Goal: Information Seeking & Learning: Learn about a topic

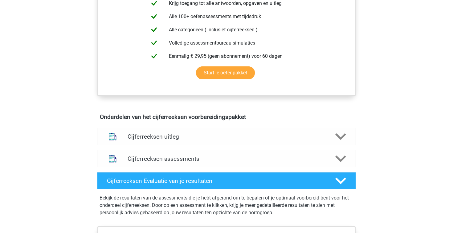
scroll to position [310, 0]
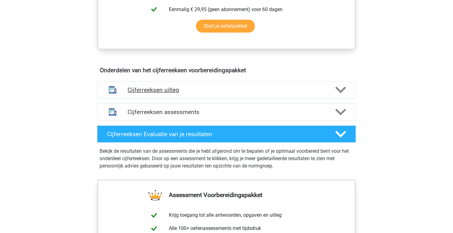
click at [190, 93] on div "Cijferreeksen uitleg" at bounding box center [226, 89] width 259 height 17
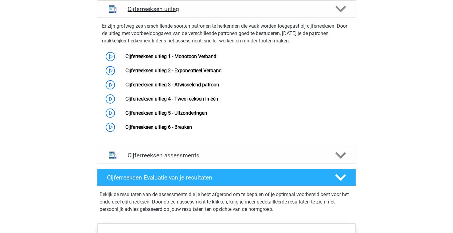
scroll to position [391, 0]
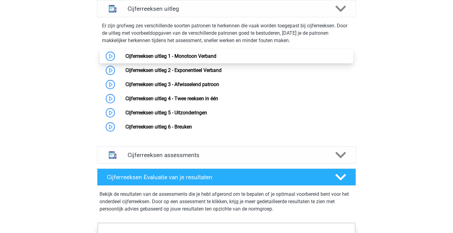
click at [186, 59] on link "Cijferreeksen uitleg 1 - Monotoon Verband" at bounding box center [170, 56] width 91 height 6
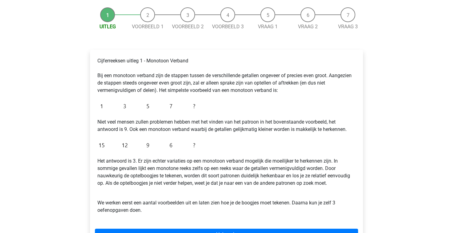
scroll to position [97, 0]
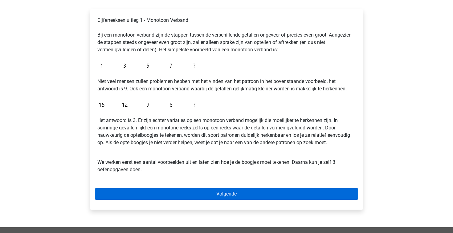
click at [144, 192] on link "Volgende" at bounding box center [226, 194] width 263 height 12
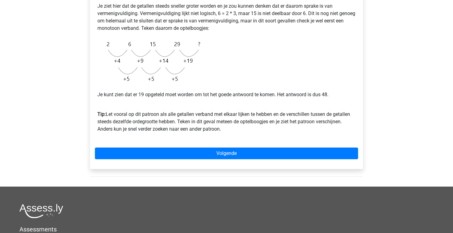
scroll to position [141, 0]
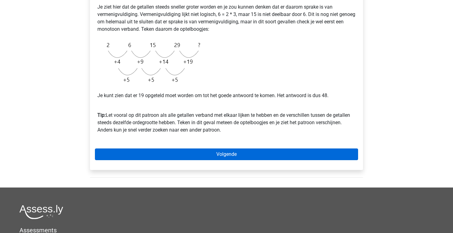
click at [244, 155] on link "Volgende" at bounding box center [226, 155] width 263 height 12
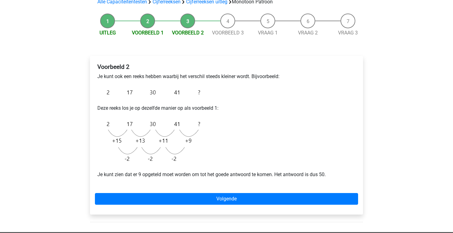
scroll to position [50, 0]
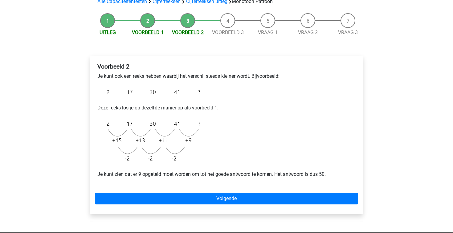
click at [240, 205] on div "Voorbeeld 2 Je kunt ook een reeks hebben waarbij het verschil steeds kleiner wo…" at bounding box center [226, 135] width 273 height 159
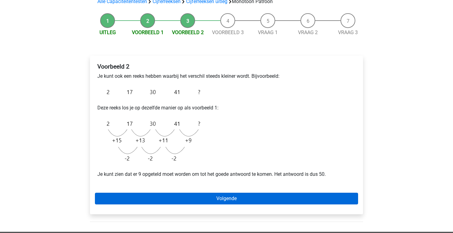
click at [239, 201] on link "Volgende" at bounding box center [226, 199] width 263 height 12
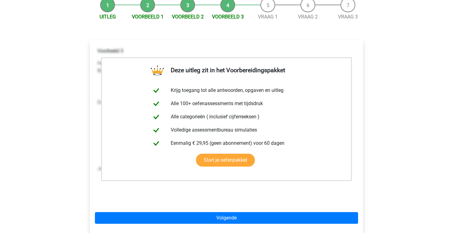
scroll to position [75, 0]
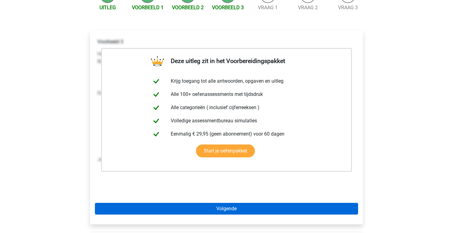
click at [236, 209] on link "Volgende" at bounding box center [226, 209] width 263 height 12
click at [232, 210] on link "Volgende" at bounding box center [226, 209] width 263 height 12
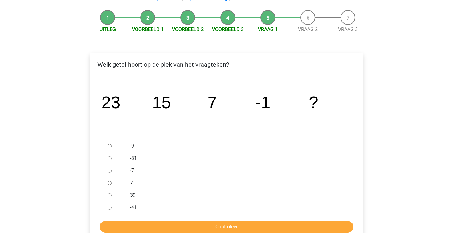
scroll to position [56, 0]
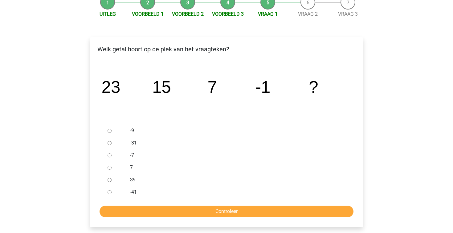
scroll to position [69, 0]
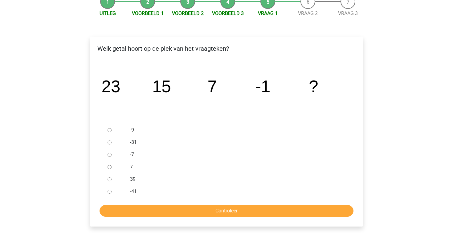
click at [109, 131] on input "-9" at bounding box center [109, 130] width 4 height 4
radio input "true"
click at [163, 211] on input "Controleer" at bounding box center [226, 211] width 254 height 12
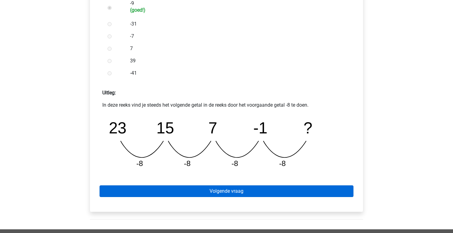
scroll to position [200, 0]
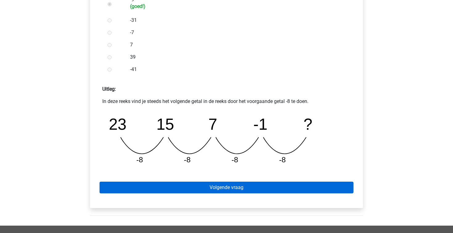
click at [179, 188] on link "Volgende vraag" at bounding box center [226, 188] width 254 height 12
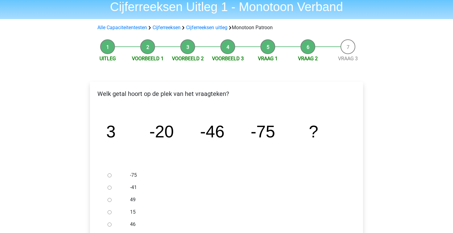
scroll to position [38, 0]
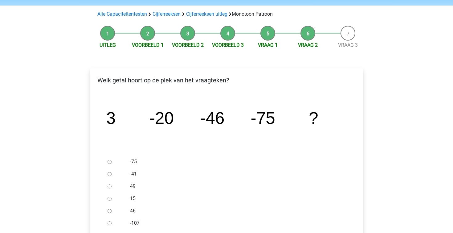
click at [119, 227] on div at bounding box center [115, 223] width 20 height 12
click at [111, 223] on input "-107" at bounding box center [109, 224] width 4 height 4
radio input "true"
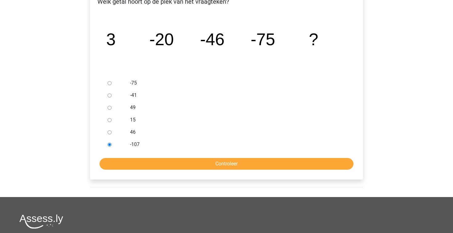
scroll to position [119, 0]
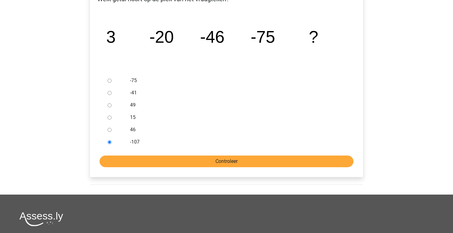
click at [200, 159] on input "Controleer" at bounding box center [226, 162] width 254 height 12
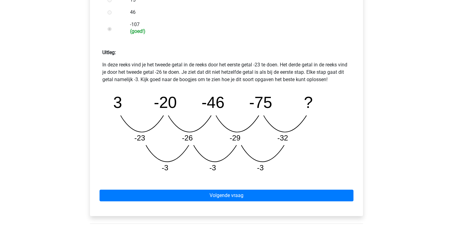
scroll to position [240, 0]
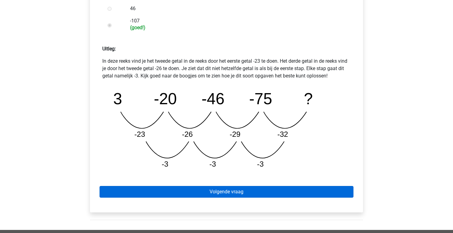
click at [205, 190] on link "Volgende vraag" at bounding box center [226, 192] width 254 height 12
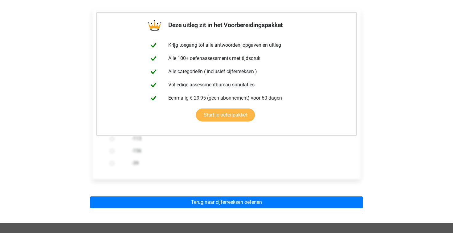
scroll to position [101, 0]
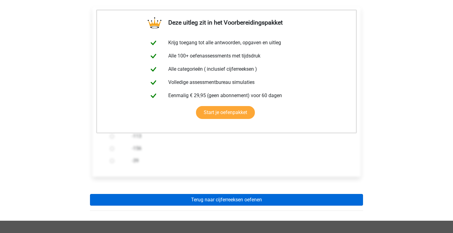
click at [216, 201] on link "Terug naar cijferreeksen oefenen" at bounding box center [226, 200] width 273 height 12
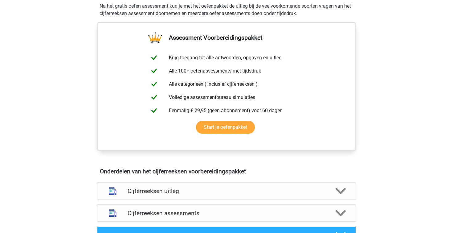
scroll to position [362, 0]
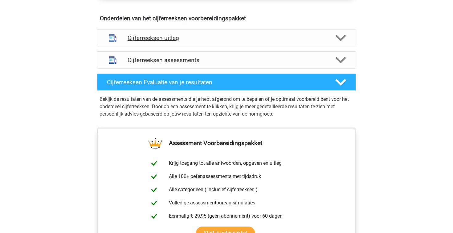
click at [236, 42] on h4 "Cijferreeksen uitleg" at bounding box center [226, 37] width 198 height 7
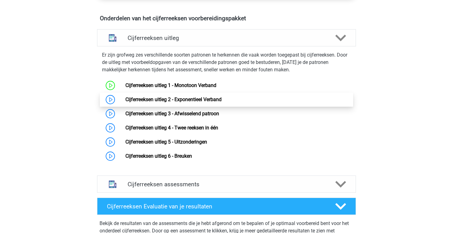
click at [187, 103] on link "Cijferreeksen uitleg 2 - Exponentieel Verband" at bounding box center [173, 100] width 96 height 6
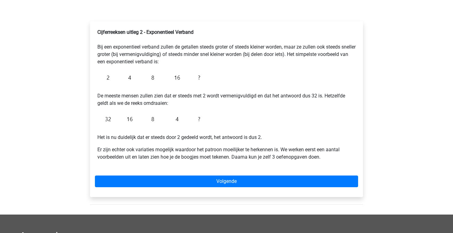
scroll to position [85, 0]
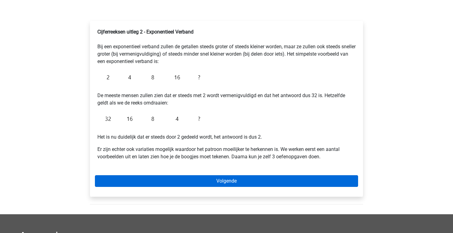
click at [199, 180] on link "Volgende" at bounding box center [226, 182] width 263 height 12
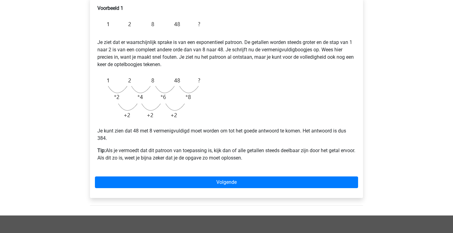
scroll to position [109, 0]
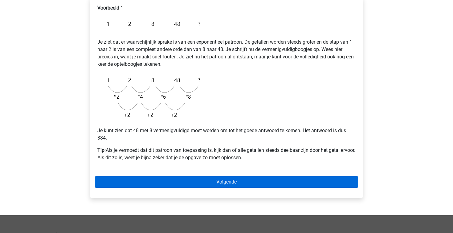
click at [229, 184] on link "Volgende" at bounding box center [226, 182] width 263 height 12
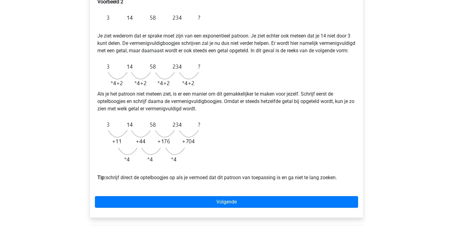
scroll to position [121, 0]
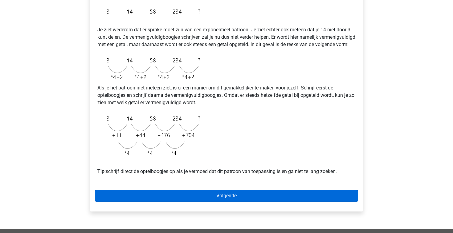
click at [150, 202] on link "Volgende" at bounding box center [226, 196] width 263 height 12
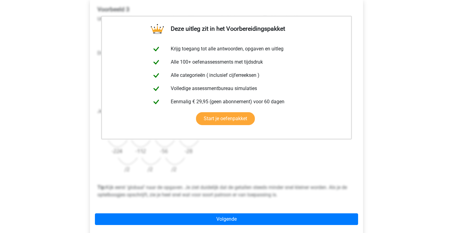
scroll to position [113, 0]
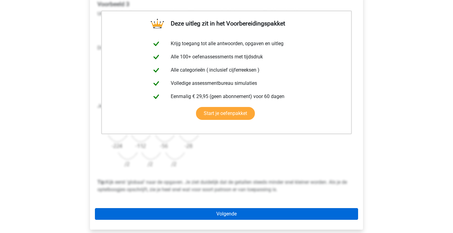
click at [173, 211] on link "Volgende" at bounding box center [226, 214] width 263 height 12
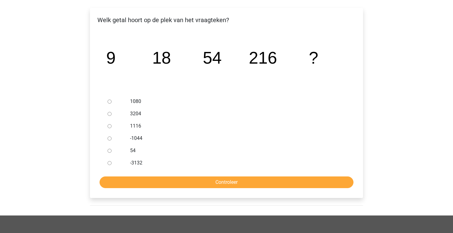
scroll to position [95, 0]
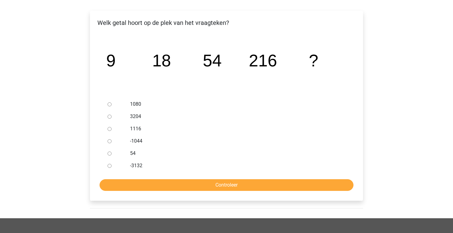
click at [111, 104] on input "1080" at bounding box center [109, 105] width 4 height 4
radio input "true"
click at [164, 190] on input "Controleer" at bounding box center [226, 186] width 254 height 12
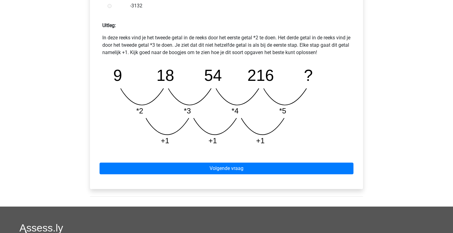
scroll to position [265, 0]
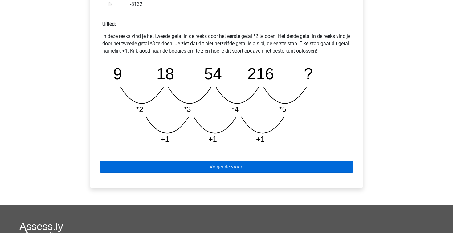
click at [204, 167] on link "Volgende vraag" at bounding box center [226, 167] width 254 height 12
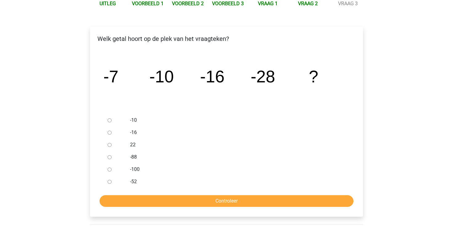
scroll to position [80, 0]
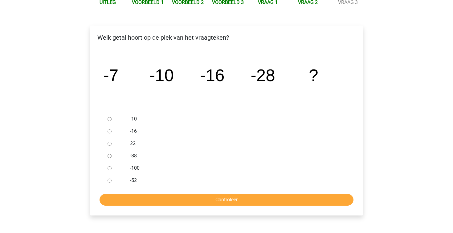
click at [108, 181] on input "-52" at bounding box center [109, 181] width 4 height 4
radio input "true"
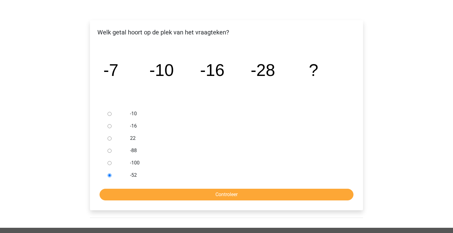
scroll to position [87, 0]
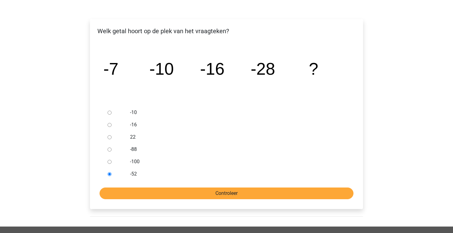
click at [116, 193] on input "Controleer" at bounding box center [226, 194] width 254 height 12
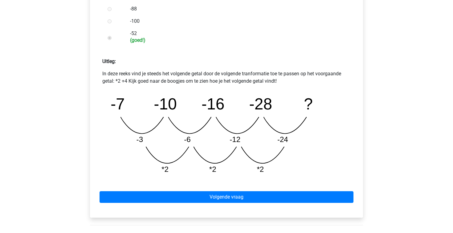
scroll to position [221, 0]
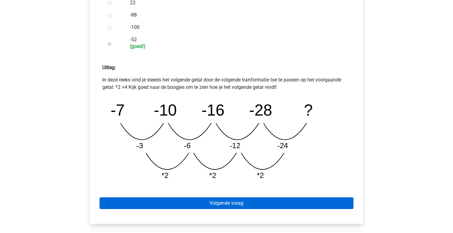
click at [245, 198] on link "Volgende vraag" at bounding box center [226, 204] width 254 height 12
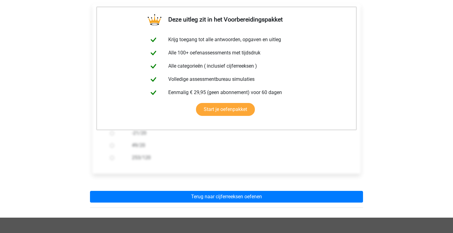
scroll to position [108, 0]
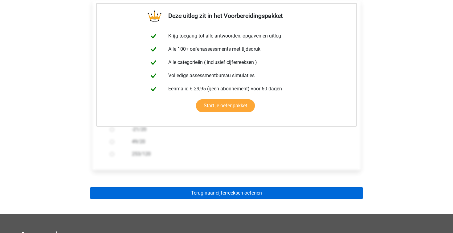
click at [245, 198] on link "Terug naar cijferreeksen oefenen" at bounding box center [226, 194] width 273 height 12
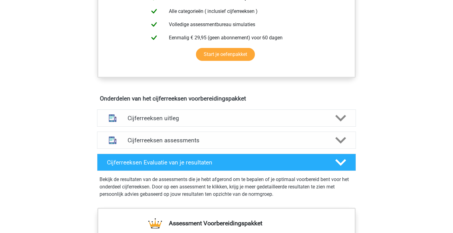
scroll to position [287, 0]
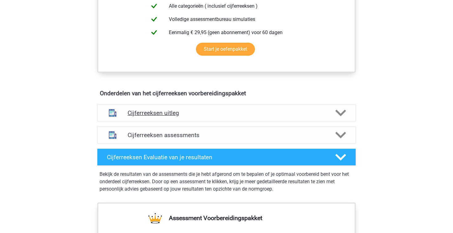
click at [191, 117] on h4 "Cijferreeksen uitleg" at bounding box center [226, 113] width 198 height 7
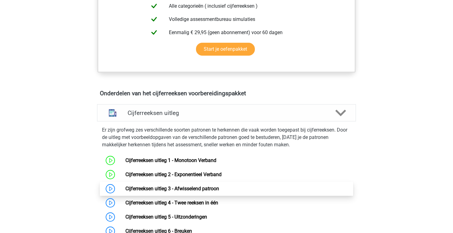
click at [170, 192] on link "Cijferreeksen uitleg 3 - Afwisselend patroon" at bounding box center [172, 189] width 94 height 6
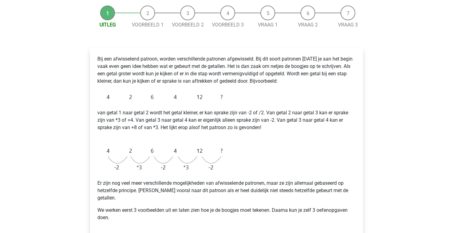
scroll to position [66, 0]
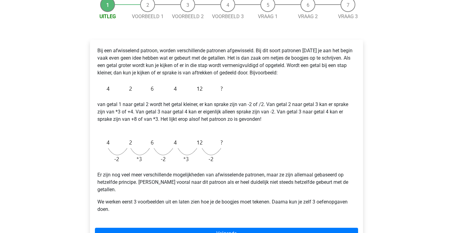
click at [338, 4] on li "Vraag 3" at bounding box center [348, 8] width 40 height 23
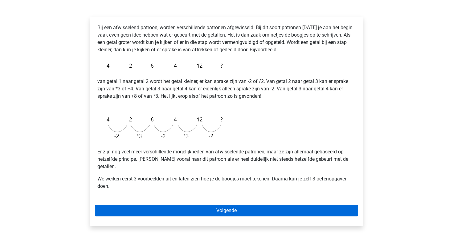
click at [184, 205] on link "Volgende" at bounding box center [226, 211] width 263 height 12
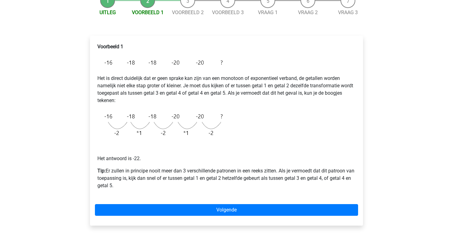
scroll to position [71, 0]
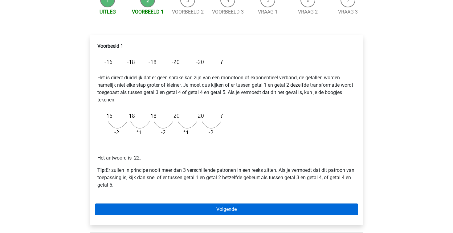
click at [145, 213] on link "Volgende" at bounding box center [226, 210] width 263 height 12
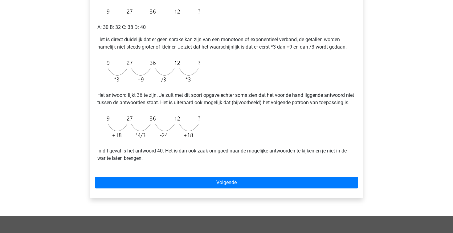
scroll to position [123, 0]
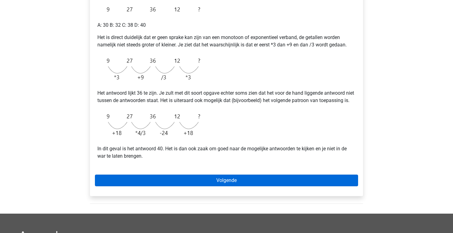
click at [246, 187] on link "Volgende" at bounding box center [226, 181] width 263 height 12
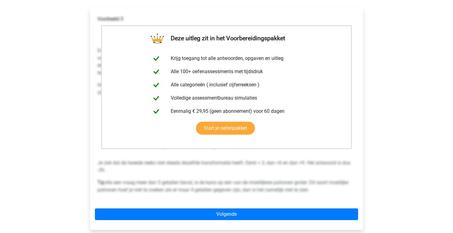
scroll to position [139, 0]
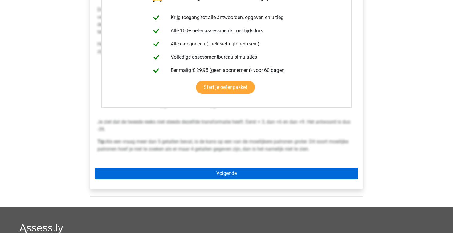
click at [176, 174] on link "Volgende" at bounding box center [226, 174] width 263 height 12
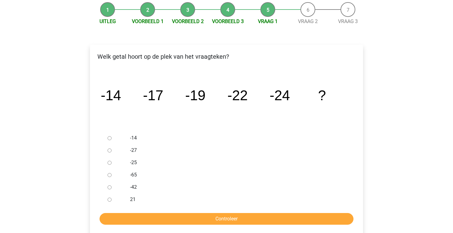
scroll to position [78, 0]
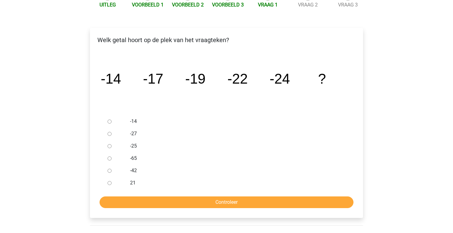
click at [113, 135] on div at bounding box center [115, 134] width 20 height 12
click at [110, 135] on input "-27" at bounding box center [109, 134] width 4 height 4
radio input "true"
click at [150, 204] on input "Controleer" at bounding box center [226, 203] width 254 height 12
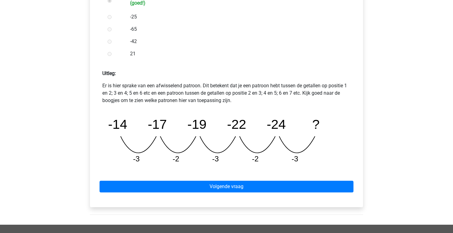
scroll to position [220, 0]
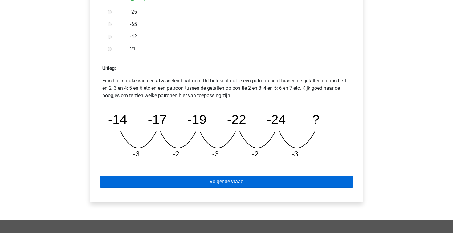
click at [136, 178] on link "Volgende vraag" at bounding box center [226, 182] width 254 height 12
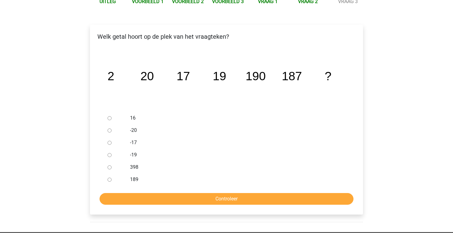
scroll to position [82, 0]
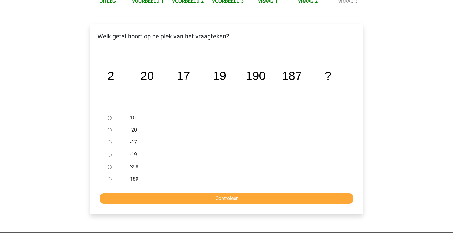
click at [132, 178] on label "189" at bounding box center [236, 179] width 213 height 7
click at [111, 178] on input "189" at bounding box center [109, 180] width 4 height 4
radio input "true"
click at [154, 209] on div "Welk getal hoort op de plek van het vraagteken? image/svg+xml 2 20 17 19 190 18…" at bounding box center [226, 119] width 273 height 190
click at [154, 202] on input "Controleer" at bounding box center [226, 199] width 254 height 12
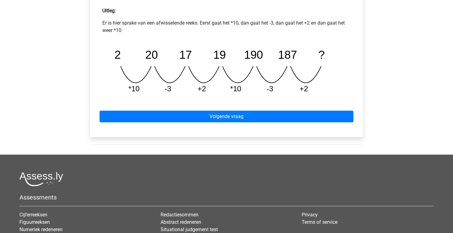
scroll to position [282, 0]
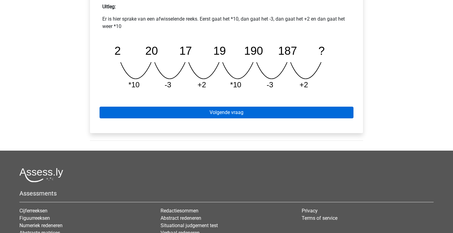
click at [204, 109] on link "Volgende vraag" at bounding box center [226, 113] width 254 height 12
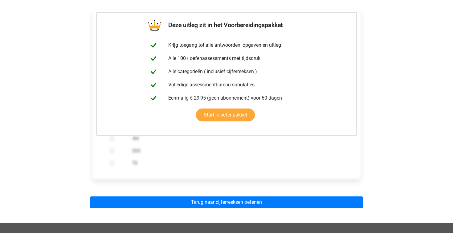
scroll to position [105, 0]
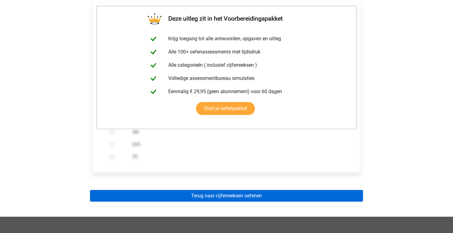
click at [213, 195] on link "Terug naar cijferreeksen oefenen" at bounding box center [226, 196] width 273 height 12
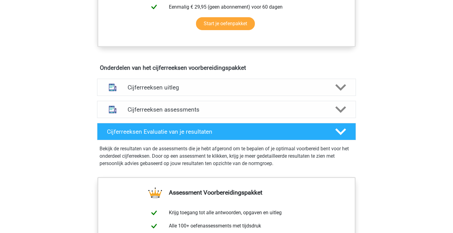
scroll to position [316, 0]
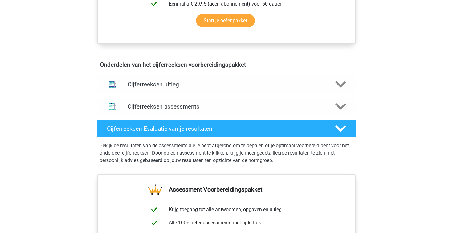
click at [190, 87] on div "Cijferreeksen uitleg" at bounding box center [226, 84] width 259 height 17
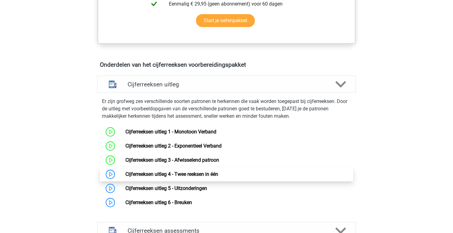
click at [166, 177] on link "Cijferreeksen uitleg 4 - Twee reeksen in één" at bounding box center [171, 175] width 93 height 6
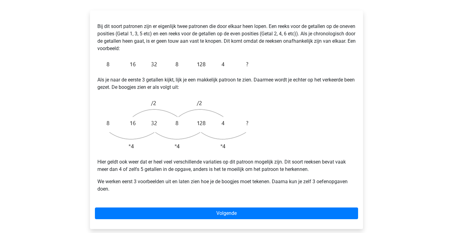
scroll to position [115, 0]
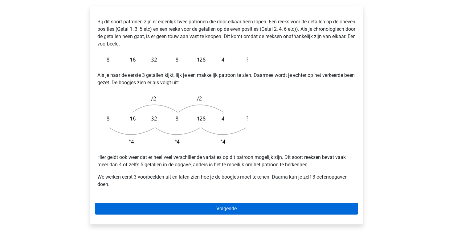
click at [139, 203] on link "Volgende" at bounding box center [226, 209] width 263 height 12
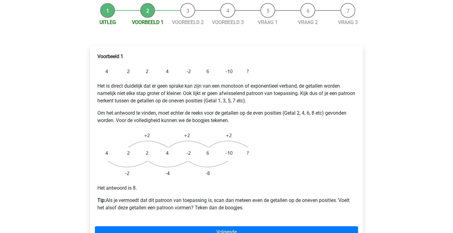
scroll to position [76, 0]
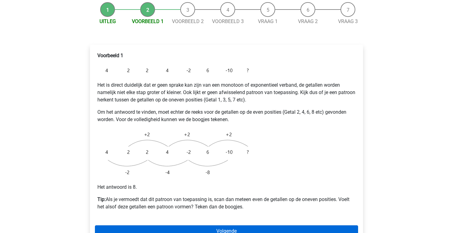
click at [130, 226] on link "Volgende" at bounding box center [226, 232] width 263 height 12
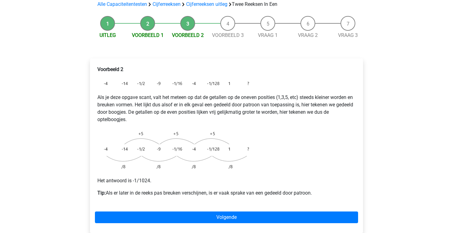
scroll to position [65, 0]
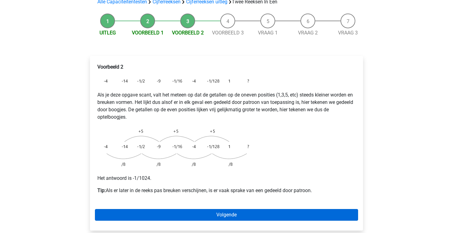
click at [178, 209] on link "Volgende" at bounding box center [226, 215] width 263 height 12
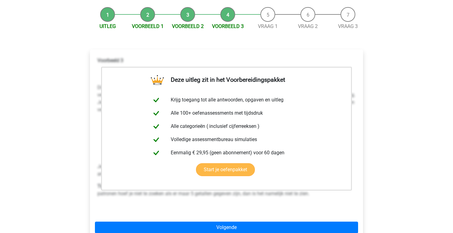
scroll to position [74, 0]
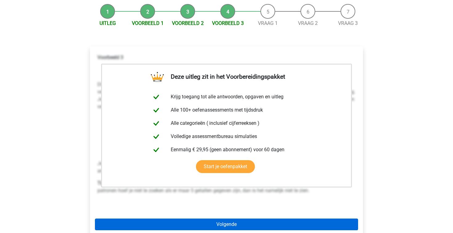
click at [159, 219] on link "Volgende" at bounding box center [226, 225] width 263 height 12
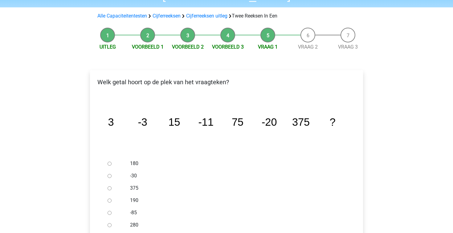
scroll to position [50, 0]
click at [107, 170] on div at bounding box center [115, 176] width 20 height 12
click at [108, 175] on input "-30" at bounding box center [109, 177] width 4 height 4
radio input "true"
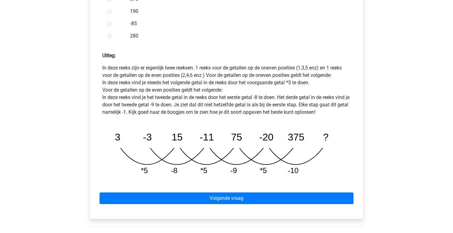
scroll to position [262, 0]
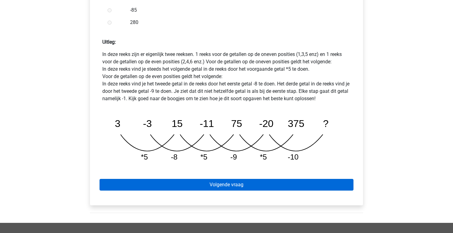
click at [227, 179] on link "Volgende vraag" at bounding box center [226, 185] width 254 height 12
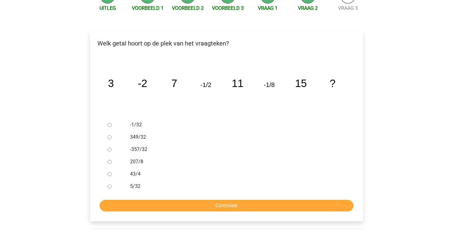
scroll to position [88, 0]
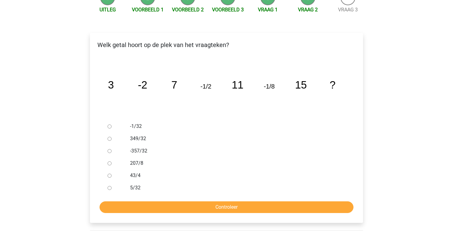
click at [111, 120] on div at bounding box center [115, 126] width 20 height 12
click at [106, 120] on div at bounding box center [115, 126] width 20 height 12
click at [109, 125] on input "-1/32" at bounding box center [109, 127] width 4 height 4
radio input "true"
click at [146, 202] on input "Controleer" at bounding box center [226, 208] width 254 height 12
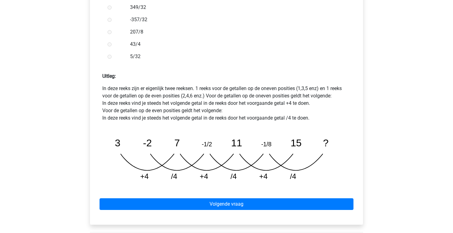
scroll to position [237, 0]
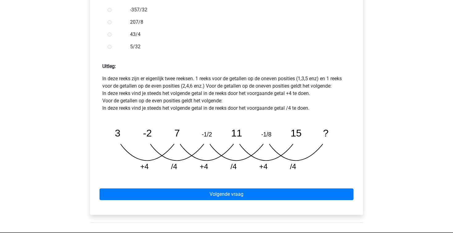
click at [155, 176] on div "Volgende vraag" at bounding box center [226, 193] width 263 height 34
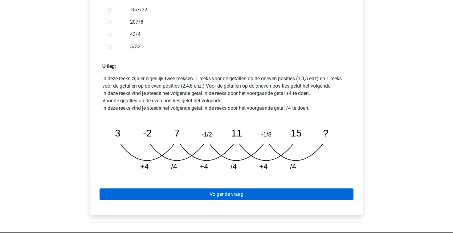
click at [152, 189] on link "Volgende vraag" at bounding box center [226, 195] width 254 height 12
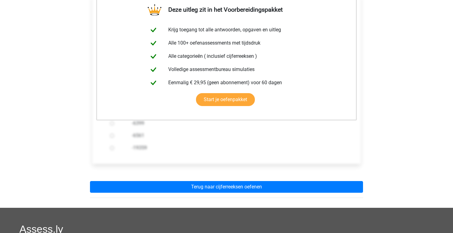
scroll to position [128, 0]
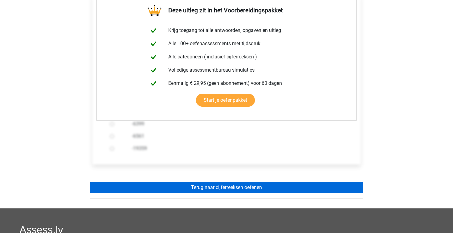
click at [161, 182] on link "Terug naar cijferreeksen oefenen" at bounding box center [226, 188] width 273 height 12
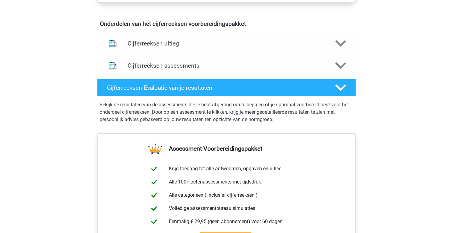
scroll to position [357, 0]
click at [160, 47] on h4 "Cijferreeksen uitleg" at bounding box center [226, 43] width 198 height 7
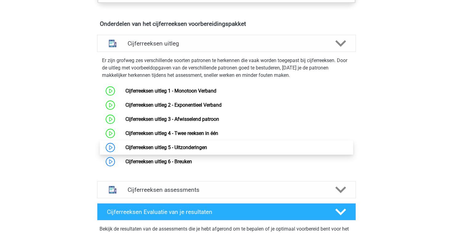
click at [156, 149] on link "Cijferreeksen uitleg 5 - Uitzonderingen" at bounding box center [166, 148] width 82 height 6
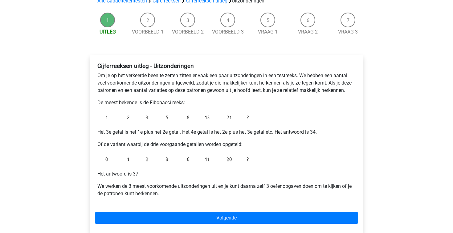
scroll to position [55, 0]
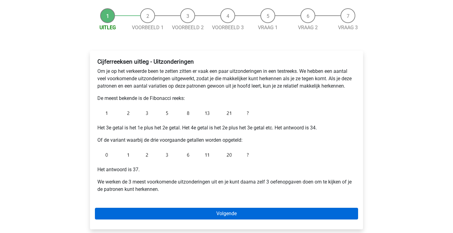
click at [176, 212] on link "Volgende" at bounding box center [226, 214] width 263 height 12
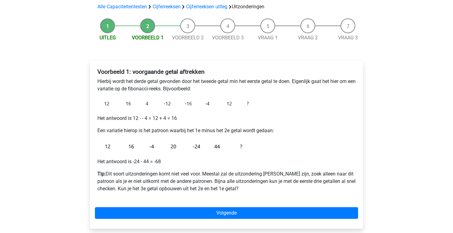
scroll to position [49, 0]
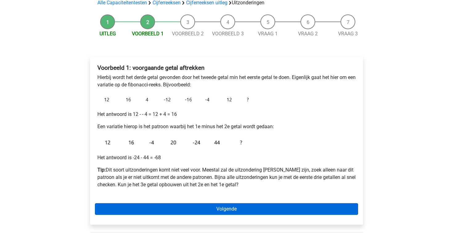
click at [142, 207] on link "Volgende" at bounding box center [226, 210] width 263 height 12
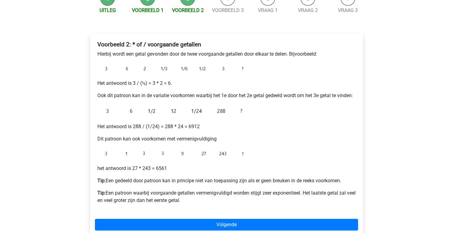
scroll to position [72, 0]
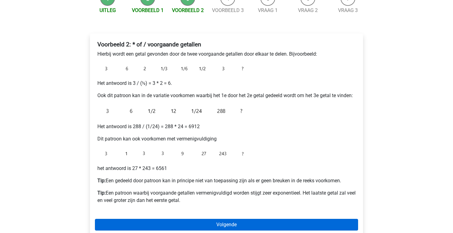
click at [180, 226] on link "Volgende" at bounding box center [226, 225] width 263 height 12
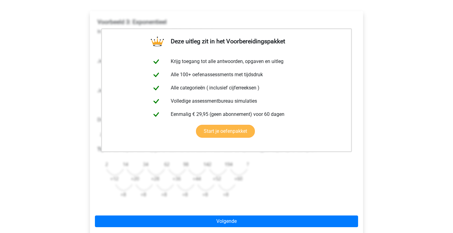
scroll to position [102, 0]
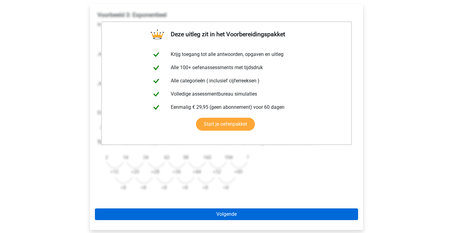
click at [178, 215] on link "Volgende" at bounding box center [226, 215] width 263 height 12
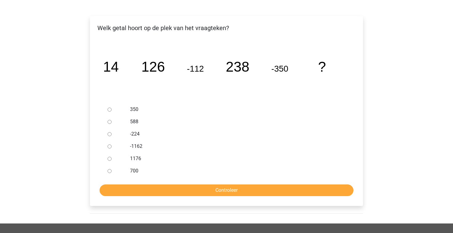
scroll to position [90, 0]
click at [114, 119] on div at bounding box center [115, 122] width 20 height 12
click at [110, 121] on input "588" at bounding box center [109, 122] width 4 height 4
radio input "true"
click at [147, 176] on div "700" at bounding box center [236, 171] width 222 height 12
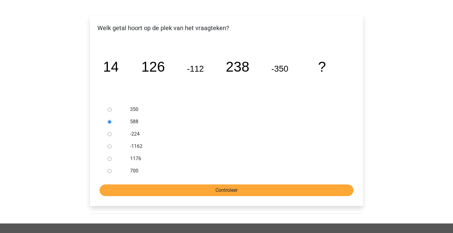
click at [147, 185] on input "Controleer" at bounding box center [226, 191] width 254 height 12
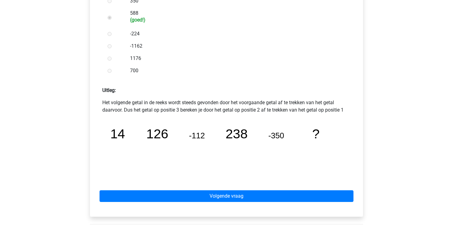
scroll to position [200, 0]
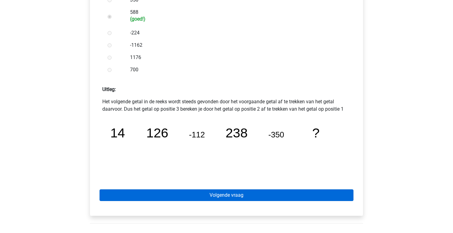
click at [154, 193] on link "Volgende vraag" at bounding box center [226, 196] width 254 height 12
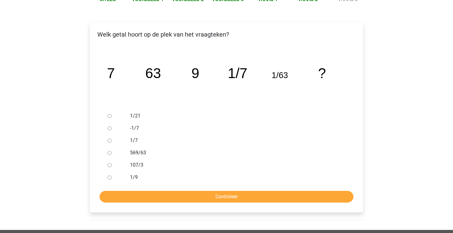
scroll to position [84, 0]
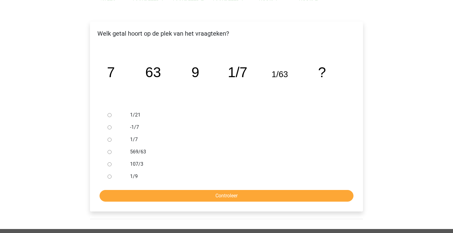
click at [109, 179] on div at bounding box center [115, 177] width 20 height 12
click at [109, 178] on input "1/9" at bounding box center [109, 177] width 4 height 4
radio input "true"
click at [200, 190] on input "Controleer" at bounding box center [226, 196] width 254 height 12
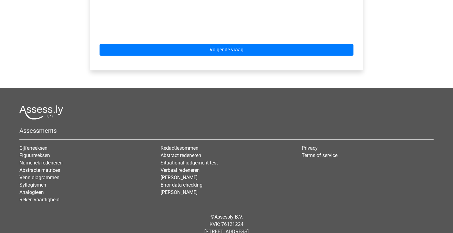
scroll to position [354, 0]
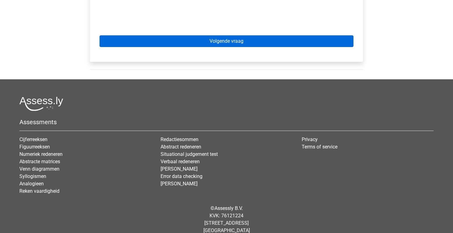
click at [231, 42] on link "Volgende vraag" at bounding box center [226, 41] width 254 height 12
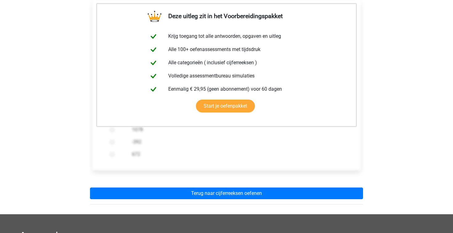
scroll to position [108, 0]
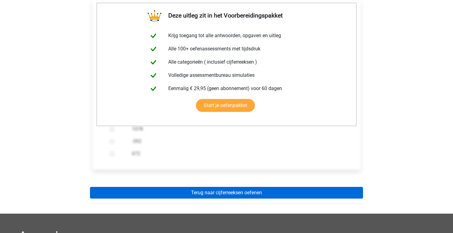
click at [222, 188] on link "Terug naar cijferreeksen oefenen" at bounding box center [226, 193] width 273 height 12
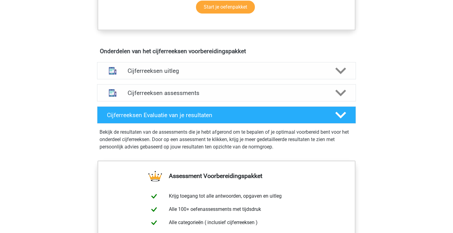
scroll to position [294, 0]
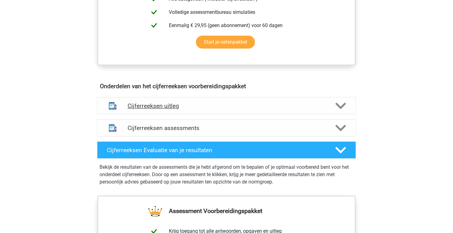
click at [186, 115] on div "Cijferreeksen uitleg" at bounding box center [226, 105] width 259 height 17
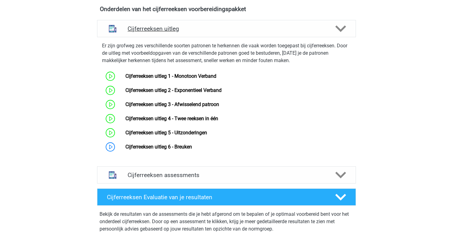
scroll to position [373, 0]
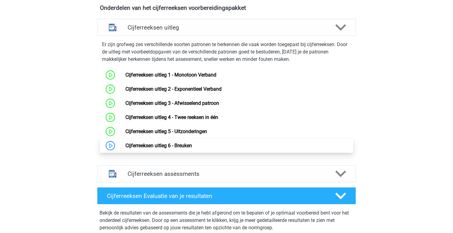
click at [177, 149] on link "Cijferreeksen uitleg 6 - Breuken" at bounding box center [158, 146] width 67 height 6
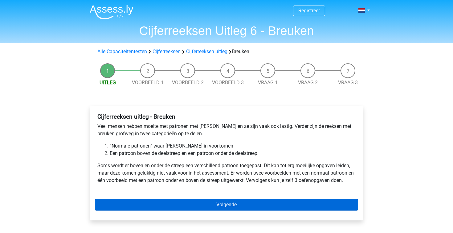
click at [132, 209] on link "Volgende" at bounding box center [226, 205] width 263 height 12
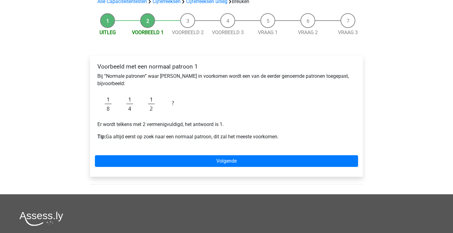
scroll to position [46, 0]
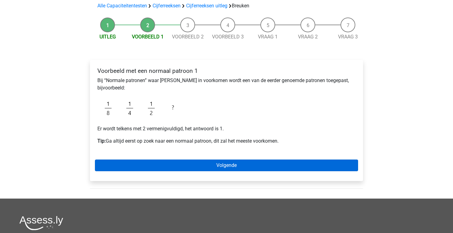
click at [153, 168] on link "Volgende" at bounding box center [226, 166] width 263 height 12
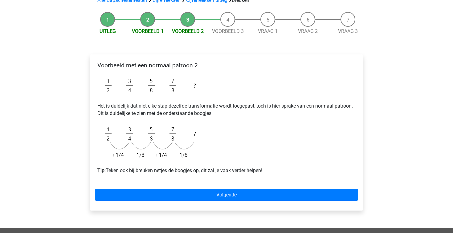
scroll to position [56, 0]
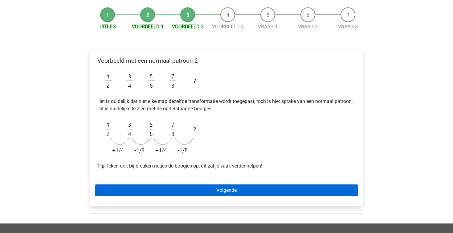
click at [157, 187] on link "Volgende" at bounding box center [226, 191] width 263 height 12
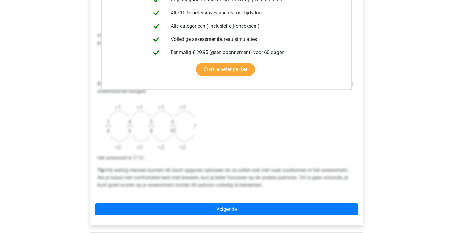
scroll to position [182, 0]
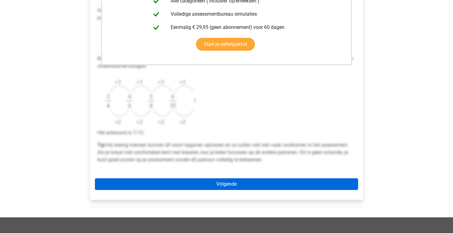
click at [159, 184] on link "Volgende" at bounding box center [226, 185] width 263 height 12
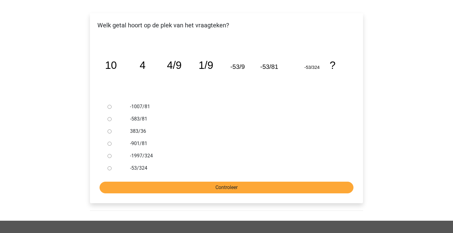
scroll to position [92, 0]
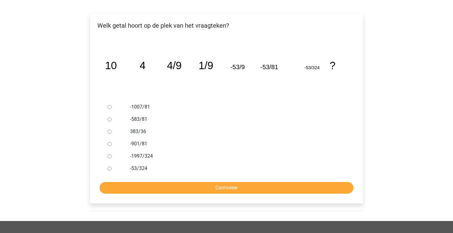
click at [111, 158] on input "-1997/324" at bounding box center [109, 157] width 4 height 4
radio input "true"
click at [154, 180] on form "-1007/81 -583/81 383/36 -901/81 -1997/324 -53/324 Controleer" at bounding box center [226, 147] width 263 height 93
click at [156, 188] on input "Controleer" at bounding box center [226, 188] width 254 height 12
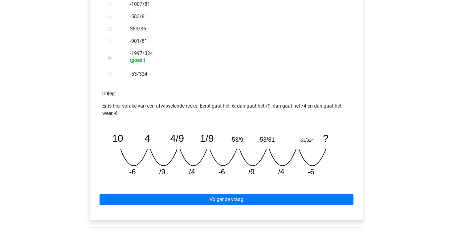
scroll to position [212, 0]
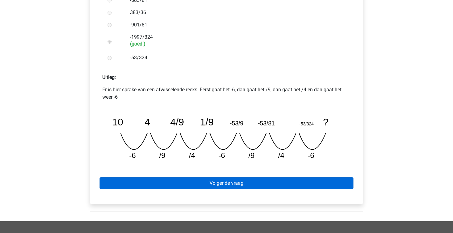
click at [177, 189] on link "Volgende vraag" at bounding box center [226, 184] width 254 height 12
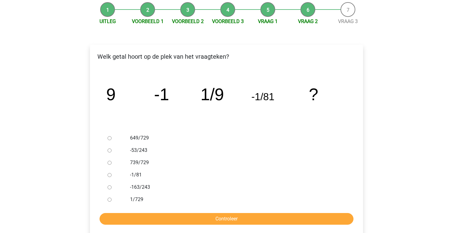
scroll to position [62, 0]
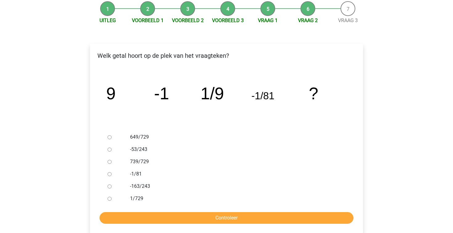
click at [112, 198] on div at bounding box center [115, 199] width 20 height 12
click at [111, 199] on input "1/729" at bounding box center [109, 199] width 4 height 4
radio input "true"
click at [176, 217] on input "Controleer" at bounding box center [226, 218] width 254 height 12
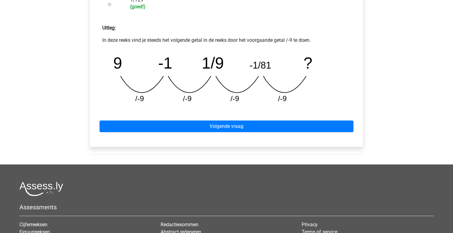
scroll to position [217, 0]
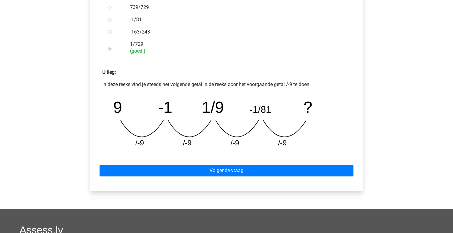
click at [192, 164] on div "Volgende vraag" at bounding box center [226, 170] width 263 height 34
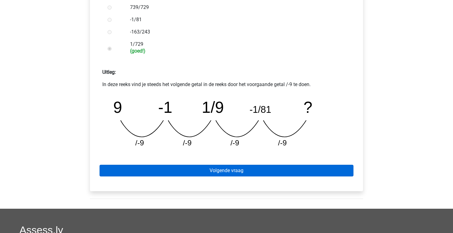
click at [192, 169] on link "Volgende vraag" at bounding box center [226, 171] width 254 height 12
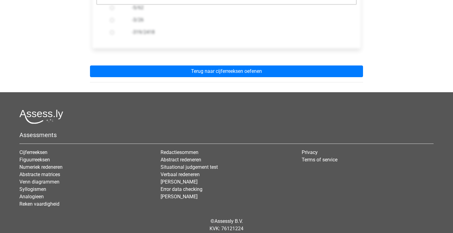
scroll to position [139, 0]
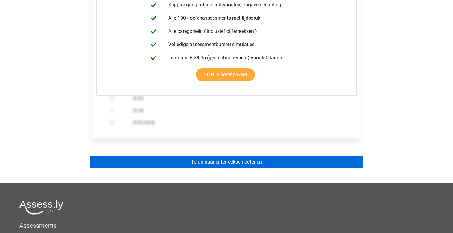
click at [192, 164] on link "Terug naar cijferreeksen oefenen" at bounding box center [226, 162] width 273 height 12
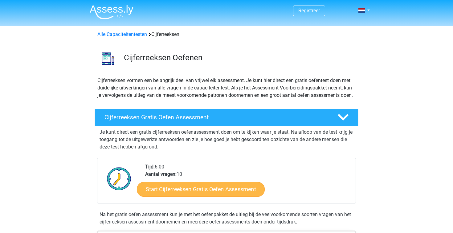
click at [191, 196] on link "Start Cijferreeksen Gratis Oefen Assessment" at bounding box center [201, 189] width 128 height 15
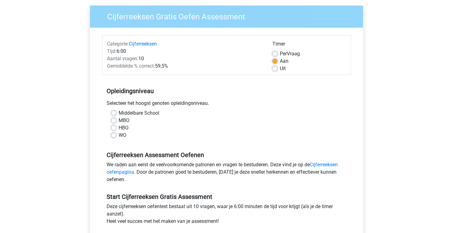
scroll to position [45, 0]
click at [119, 134] on label "WO" at bounding box center [123, 134] width 8 height 7
click at [113, 134] on input "WO" at bounding box center [113, 134] width 5 height 6
radio input "true"
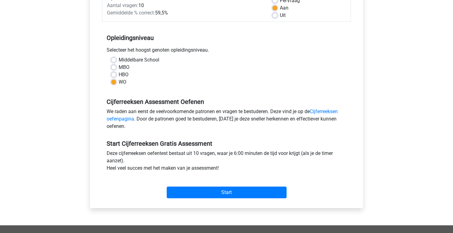
scroll to position [107, 0]
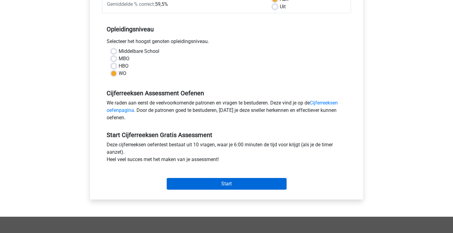
click at [187, 180] on input "Start" at bounding box center [227, 184] width 120 height 12
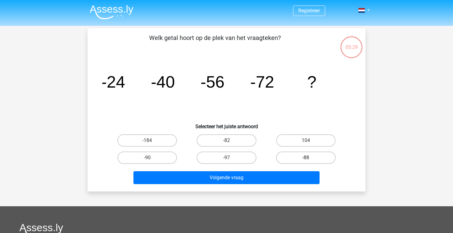
click at [301, 158] on label "-88" at bounding box center [305, 158] width 59 height 12
click at [305, 158] on input "-88" at bounding box center [307, 160] width 4 height 4
radio input "true"
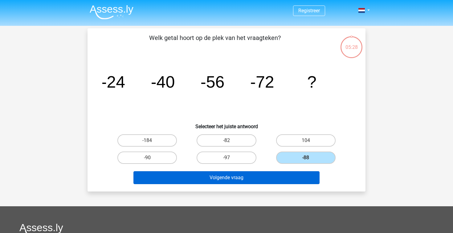
click at [280, 181] on button "Volgende vraag" at bounding box center [226, 178] width 186 height 13
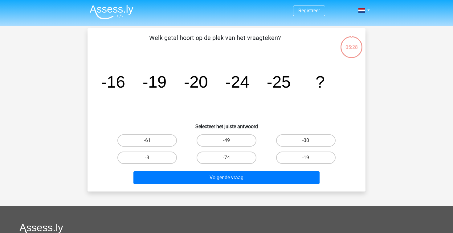
scroll to position [28, 0]
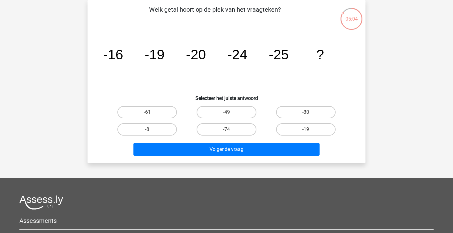
click at [308, 104] on div "-30" at bounding box center [305, 112] width 79 height 17
click at [306, 109] on label "-30" at bounding box center [305, 112] width 59 height 12
click at [306, 112] on input "-30" at bounding box center [307, 114] width 4 height 4
radio input "true"
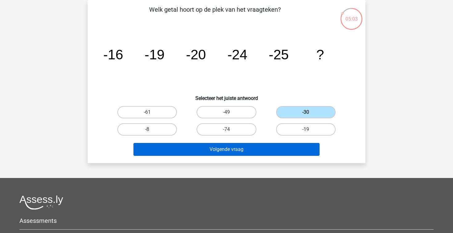
click at [257, 146] on button "Volgende vraag" at bounding box center [226, 149] width 186 height 13
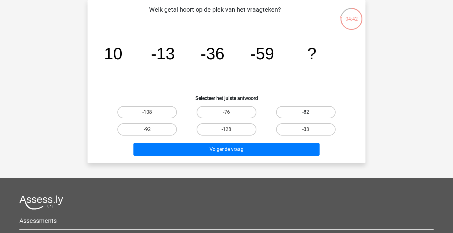
click at [294, 117] on label "-82" at bounding box center [305, 112] width 59 height 12
click at [305, 116] on input "-82" at bounding box center [307, 114] width 4 height 4
radio input "true"
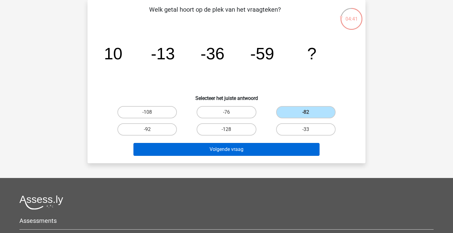
click at [253, 153] on button "Volgende vraag" at bounding box center [226, 149] width 186 height 13
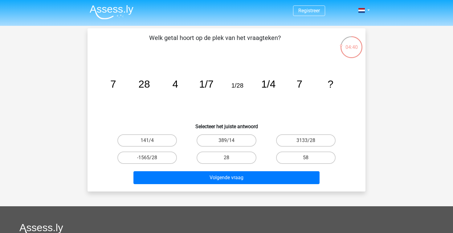
scroll to position [0, 0]
click at [215, 153] on label "28" at bounding box center [225, 158] width 59 height 12
click at [226, 158] on input "28" at bounding box center [228, 160] width 4 height 4
radio input "true"
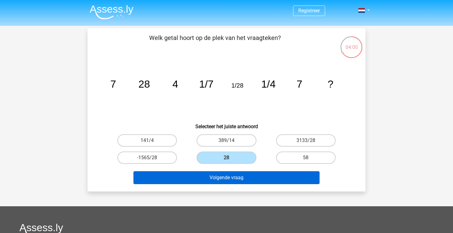
click at [209, 177] on button "Volgende vraag" at bounding box center [226, 178] width 186 height 13
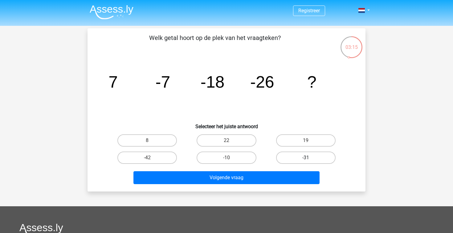
click at [304, 153] on label "-31" at bounding box center [305, 158] width 59 height 12
click at [305, 158] on input "-31" at bounding box center [307, 160] width 4 height 4
radio input "true"
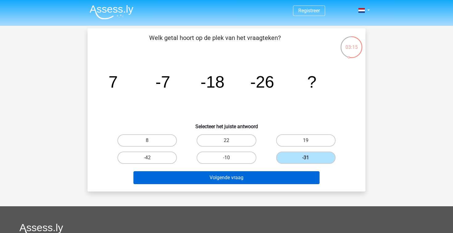
click at [277, 178] on button "Volgende vraag" at bounding box center [226, 178] width 186 height 13
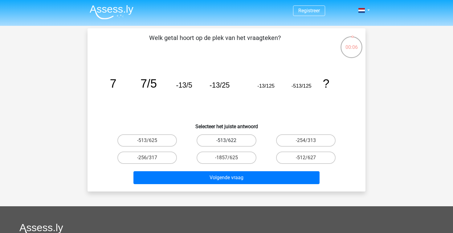
click at [203, 138] on label "-513/622" at bounding box center [225, 141] width 59 height 12
click at [226, 141] on input "-513/622" at bounding box center [228, 143] width 4 height 4
radio input "true"
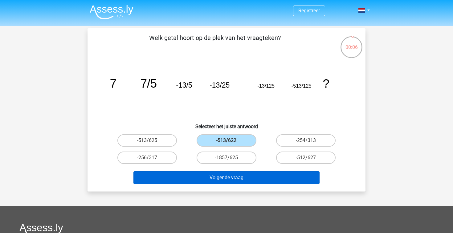
click at [218, 177] on button "Volgende vraag" at bounding box center [226, 178] width 186 height 13
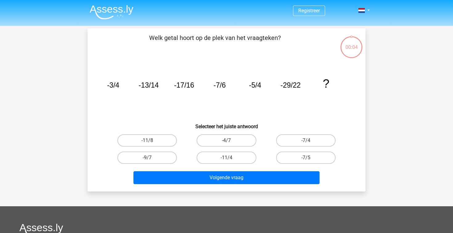
scroll to position [28, 0]
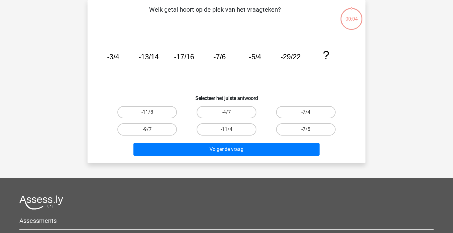
click at [227, 115] on input "-4/7" at bounding box center [228, 114] width 4 height 4
radio input "true"
click at [228, 156] on div "Volgende vraag" at bounding box center [226, 150] width 238 height 15
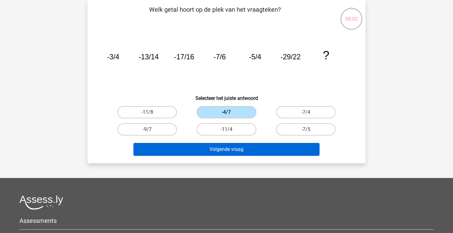
click at [227, 150] on button "Volgende vraag" at bounding box center [226, 149] width 186 height 13
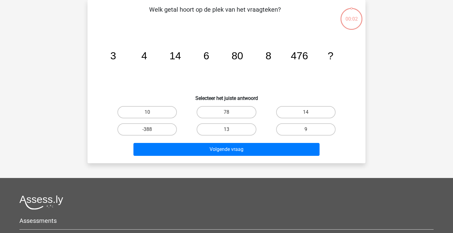
click at [227, 150] on button "Volgende vraag" at bounding box center [226, 149] width 186 height 13
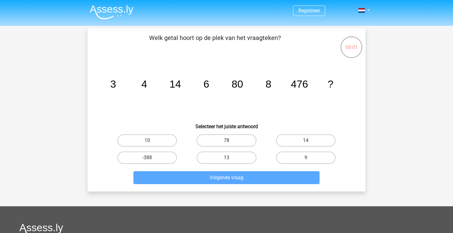
scroll to position [0, 0]
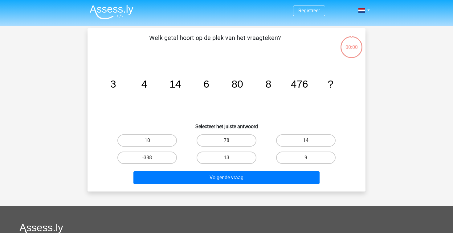
click at [292, 137] on label "14" at bounding box center [305, 141] width 59 height 12
click at [305, 141] on input "14" at bounding box center [307, 143] width 4 height 4
radio input "true"
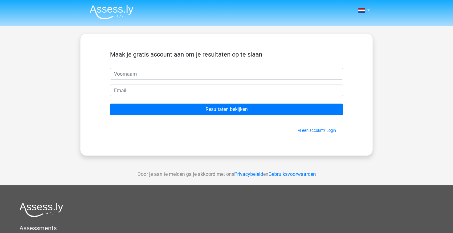
click at [253, 173] on link "Privacybeleid" at bounding box center [248, 175] width 29 height 6
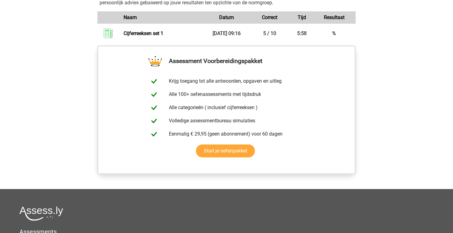
scroll to position [474, 0]
